Goal: Find specific page/section

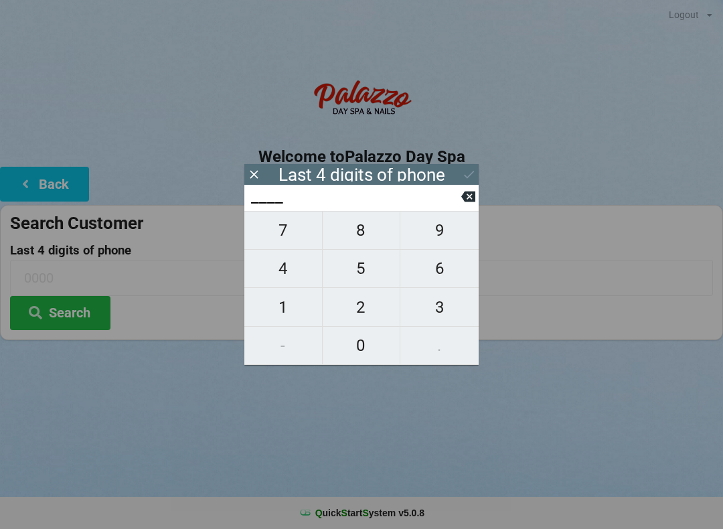
click at [437, 275] on span "6" at bounding box center [439, 268] width 78 height 28
type input "6___"
click at [351, 268] on span "5" at bounding box center [362, 268] width 78 height 28
type input "65__"
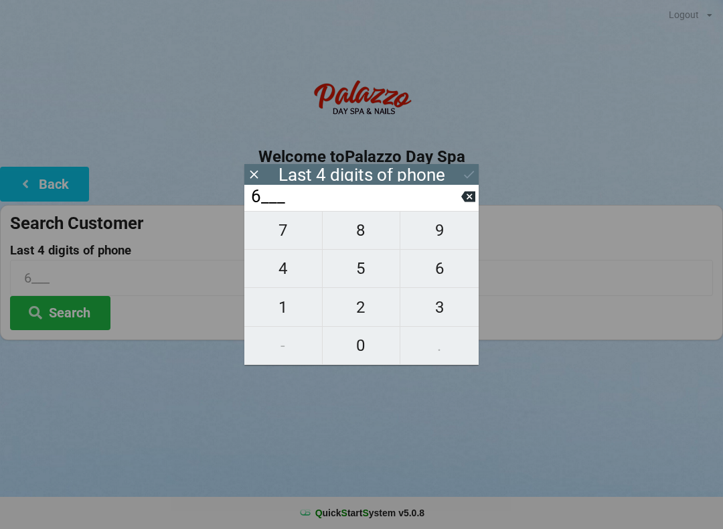
type input "65__"
click at [438, 275] on span "6" at bounding box center [439, 268] width 78 height 28
type input "656_"
click at [277, 278] on span "4" at bounding box center [283, 268] width 78 height 28
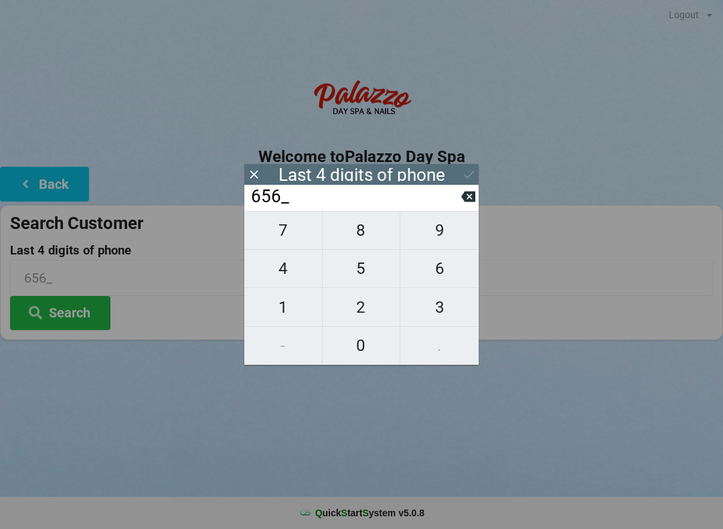
type input "6564"
click at [473, 180] on icon at bounding box center [469, 174] width 14 height 14
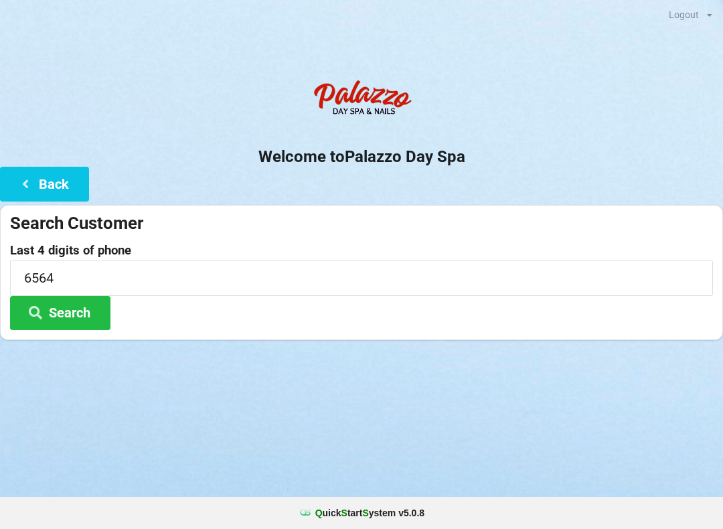
click at [52, 311] on button "Search" at bounding box center [60, 313] width 100 height 34
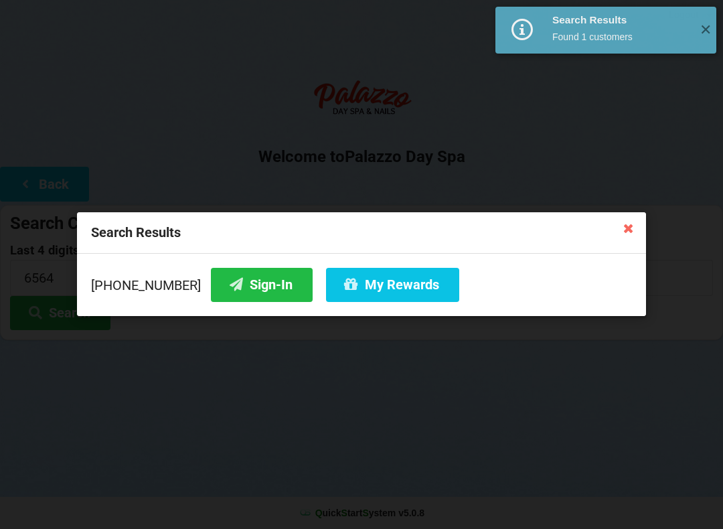
click at [234, 279] on button "Sign-In" at bounding box center [262, 285] width 102 height 34
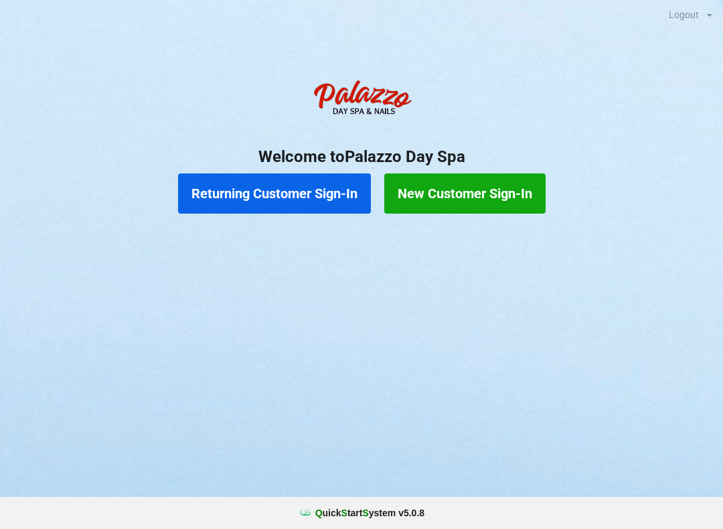
click at [285, 180] on button "Returning Customer Sign-In" at bounding box center [274, 193] width 193 height 40
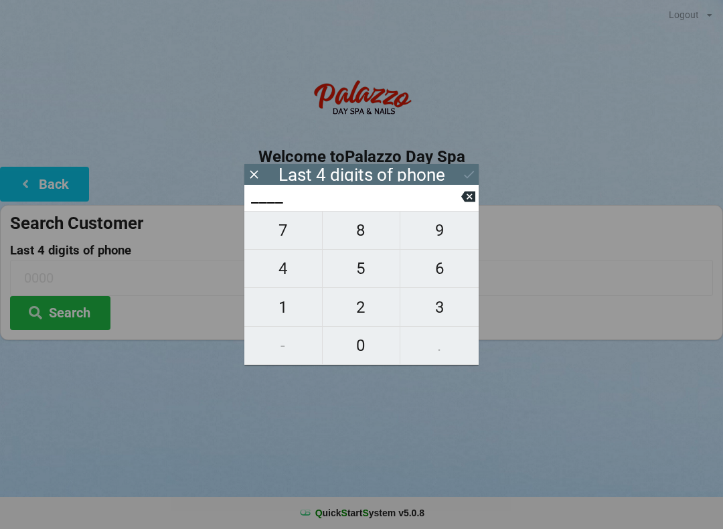
click at [445, 277] on span "6" at bounding box center [439, 268] width 78 height 28
type input "6___"
click at [449, 234] on span "9" at bounding box center [439, 230] width 78 height 28
type input "69__"
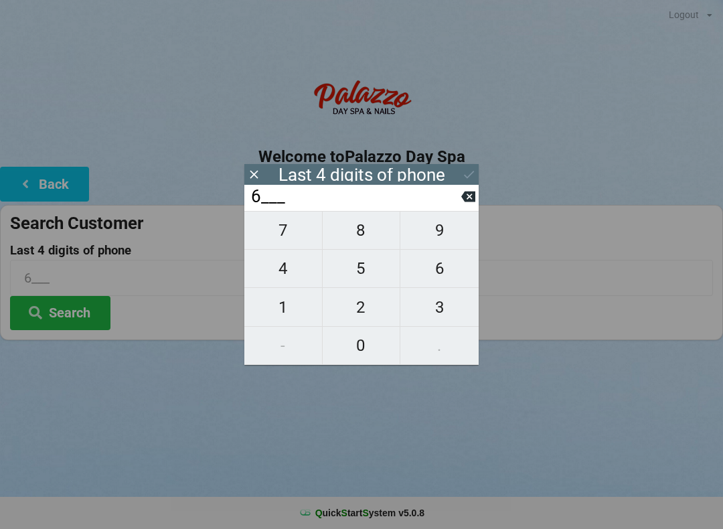
type input "69__"
click at [449, 283] on span "6" at bounding box center [439, 268] width 78 height 28
type input "696_"
click at [283, 314] on span "1" at bounding box center [283, 307] width 78 height 28
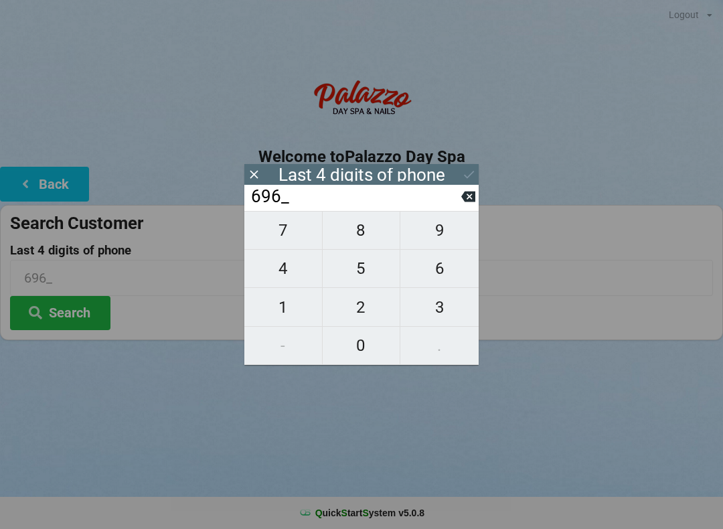
type input "6961"
click at [91, 319] on button "Search" at bounding box center [60, 313] width 100 height 34
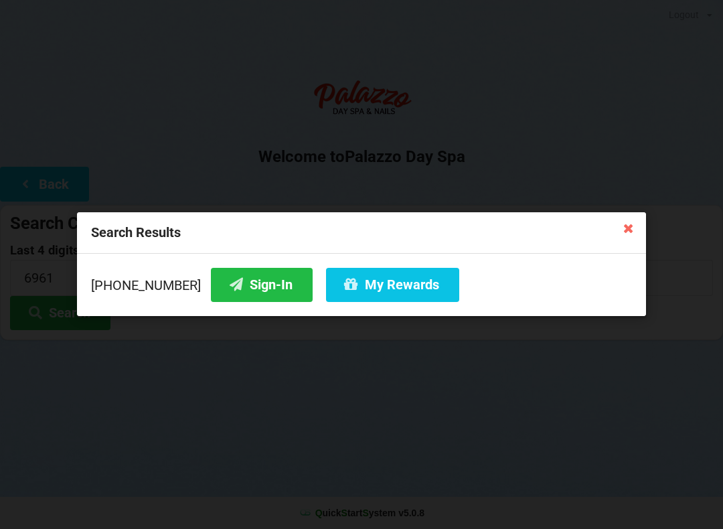
click at [243, 283] on button "Sign-In" at bounding box center [262, 285] width 102 height 34
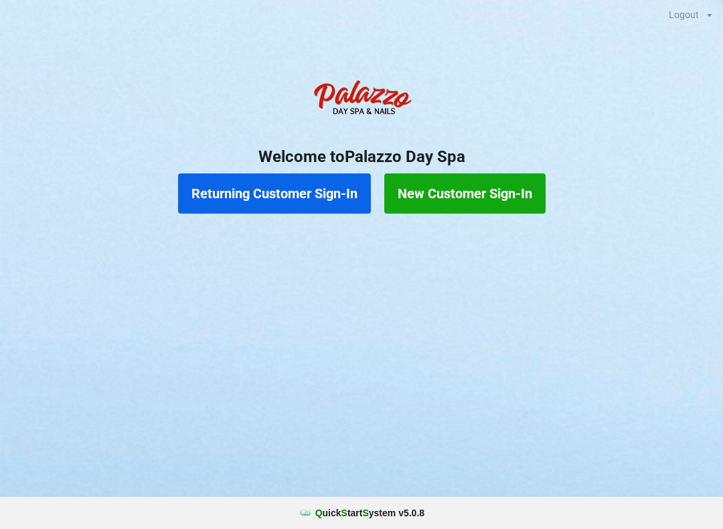
click at [346, 182] on button "Returning Customer Sign-In" at bounding box center [274, 193] width 193 height 40
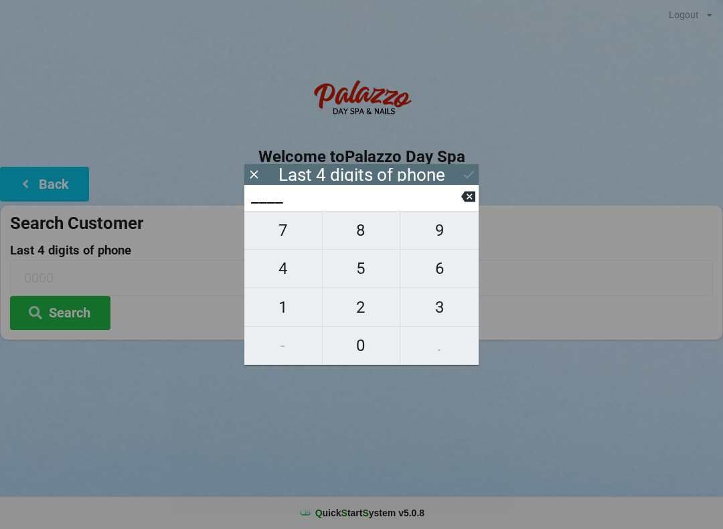
click at [369, 273] on span "5" at bounding box center [362, 268] width 78 height 28
type input "5___"
click at [367, 225] on span "8" at bounding box center [362, 230] width 78 height 28
type input "58__"
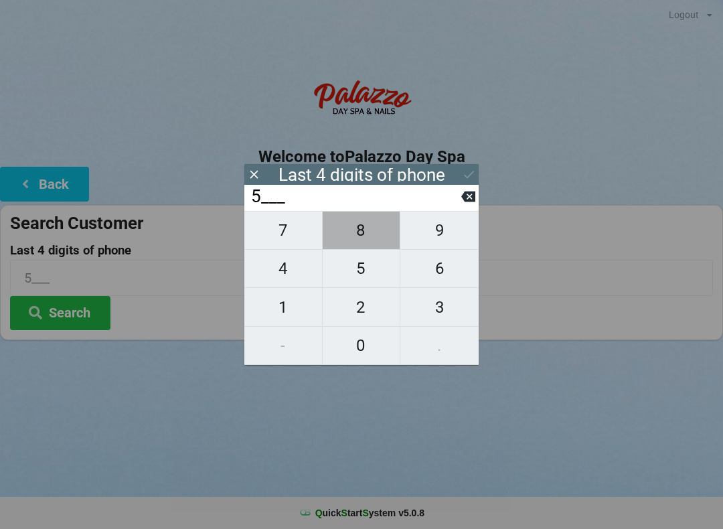
type input "58__"
click at [450, 226] on span "9" at bounding box center [439, 230] width 78 height 28
type input "589_"
click at [290, 273] on span "4" at bounding box center [283, 268] width 78 height 28
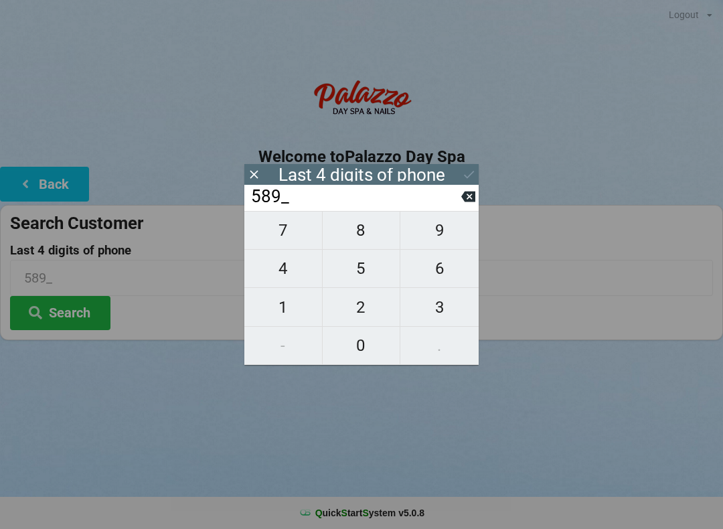
type input "5894"
click at [467, 175] on icon at bounding box center [469, 174] width 14 height 14
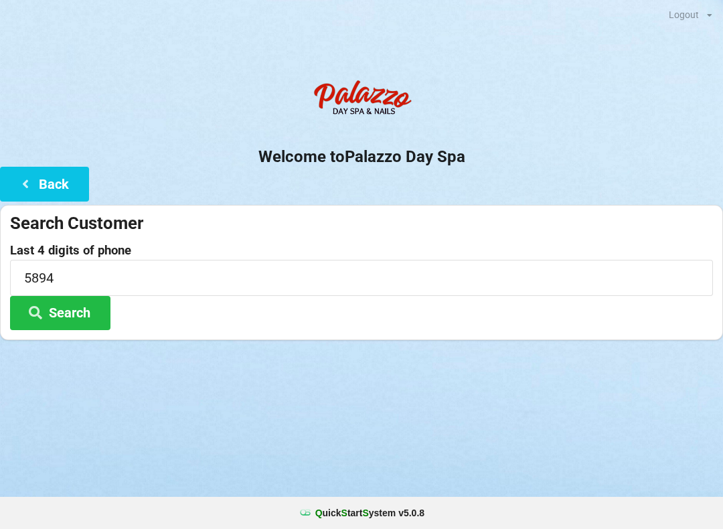
click at [85, 305] on button "Search" at bounding box center [60, 313] width 100 height 34
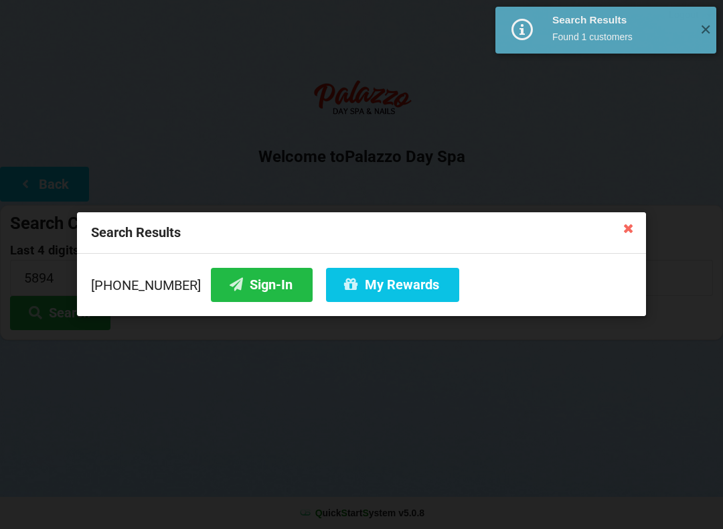
click at [252, 275] on button "Sign-In" at bounding box center [262, 285] width 102 height 34
